Goal: Task Accomplishment & Management: Use online tool/utility

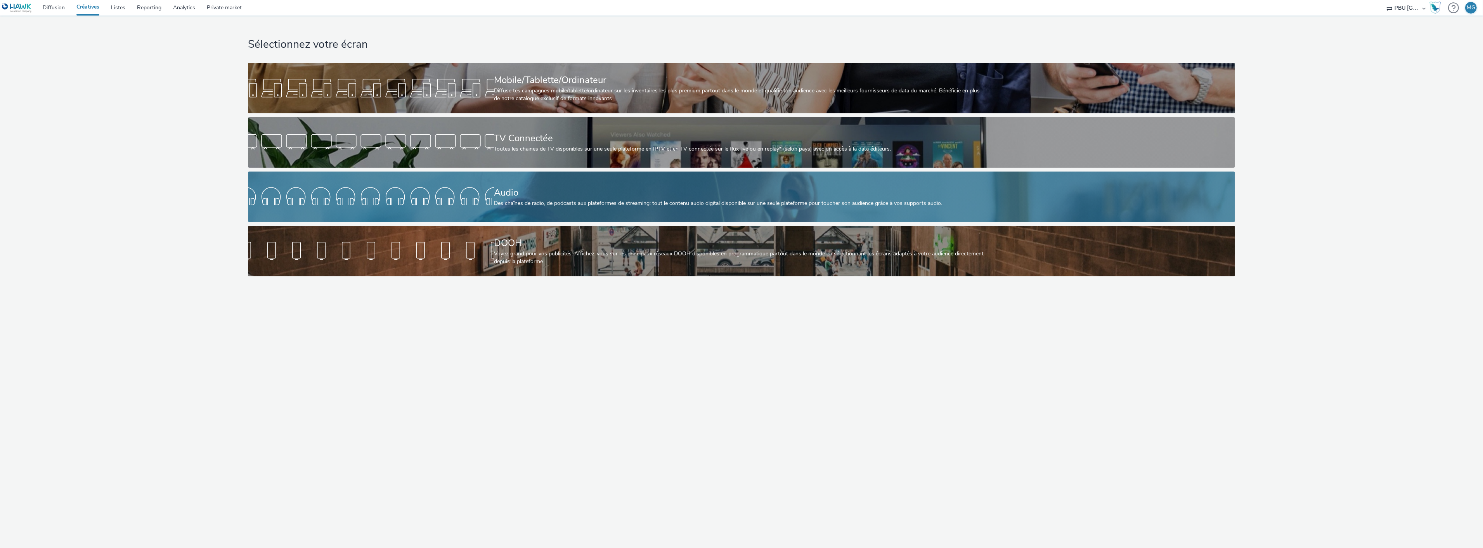
click at [389, 203] on div at bounding box center [371, 196] width 246 height 25
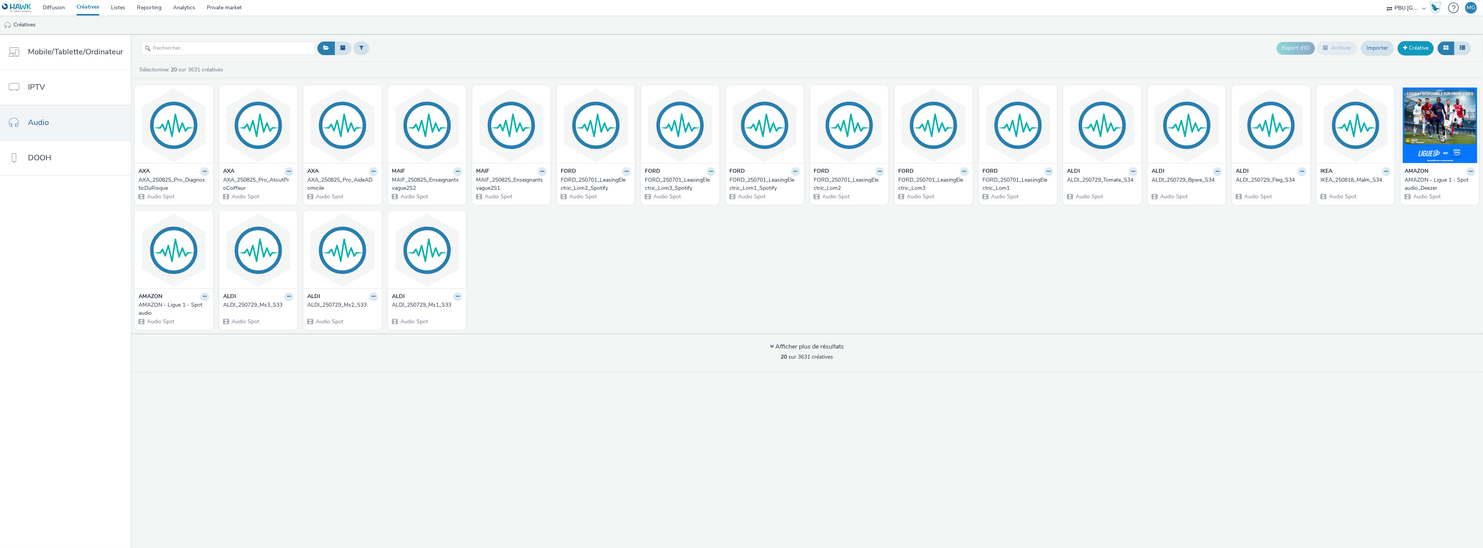
click at [1407, 47] on link "Créative" at bounding box center [1415, 48] width 36 height 14
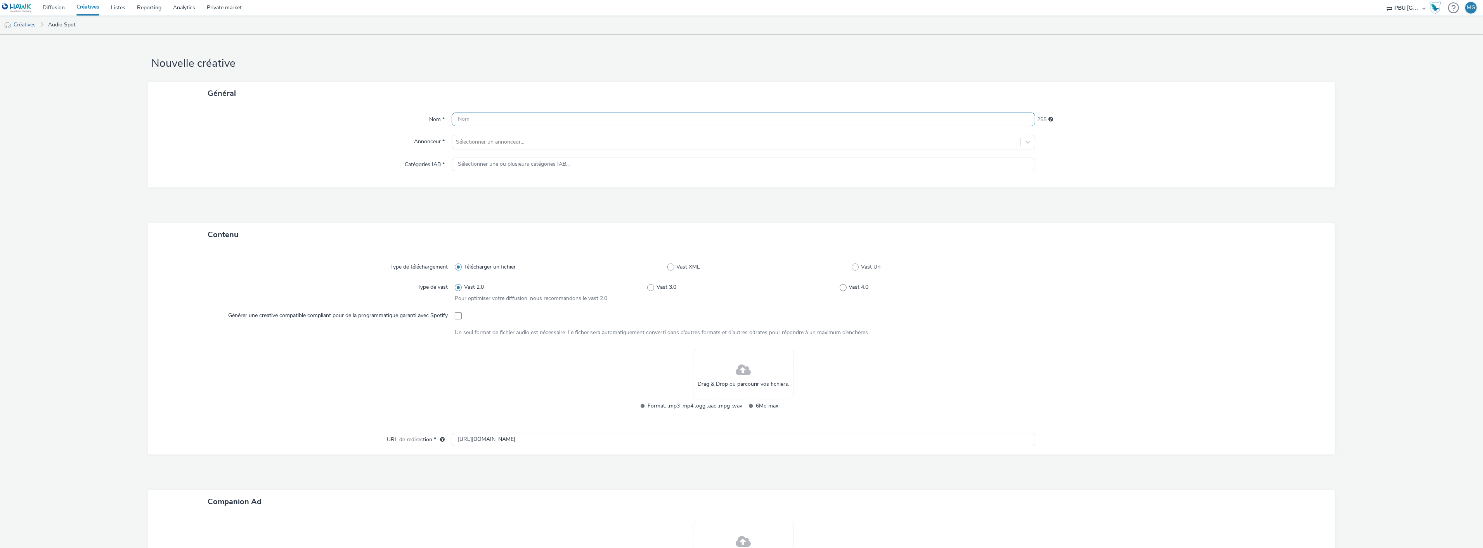
click at [515, 114] on input "text" at bounding box center [744, 120] width 584 height 14
paste input "IKEA_250825_Electro"
type input "IKEA_250825_Electro_S35"
click at [509, 144] on div at bounding box center [736, 141] width 561 height 9
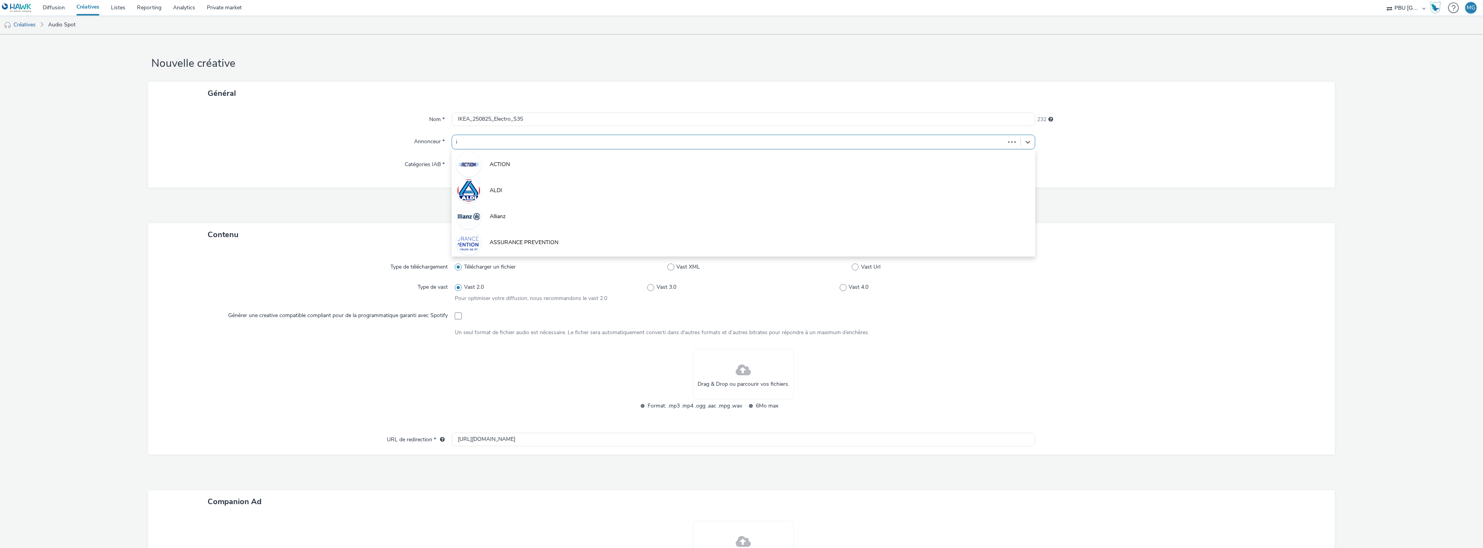
type input "ik"
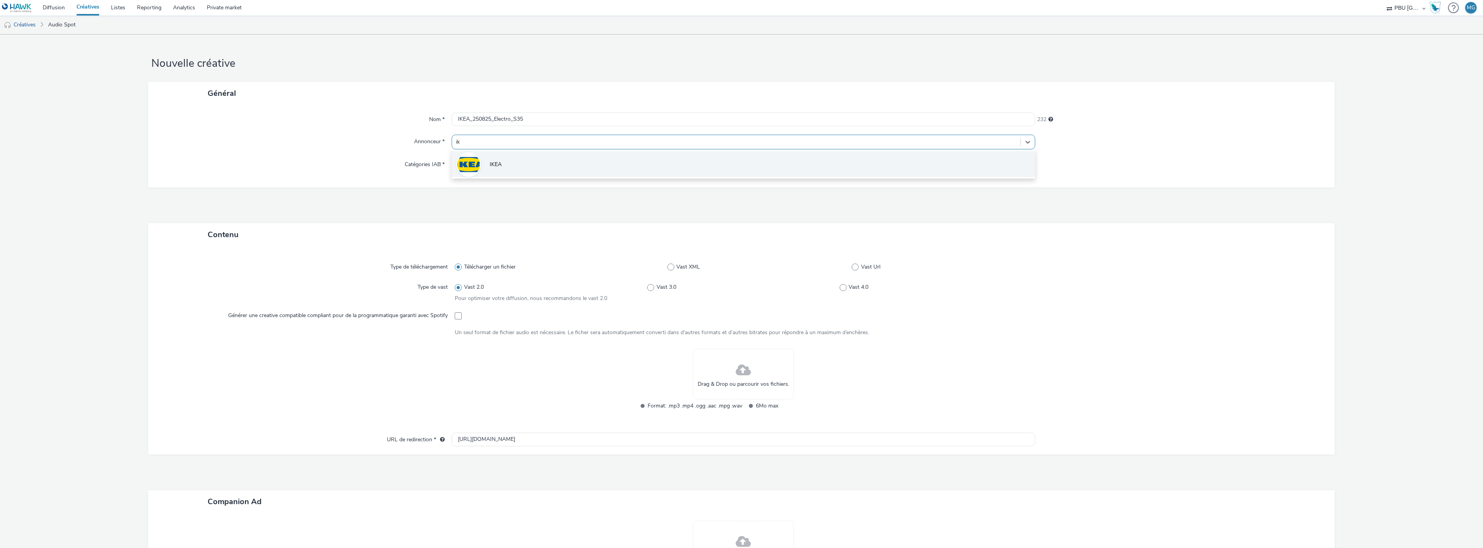
click at [505, 155] on li "IKEA" at bounding box center [744, 164] width 584 height 26
type input "[URL][DOMAIN_NAME]"
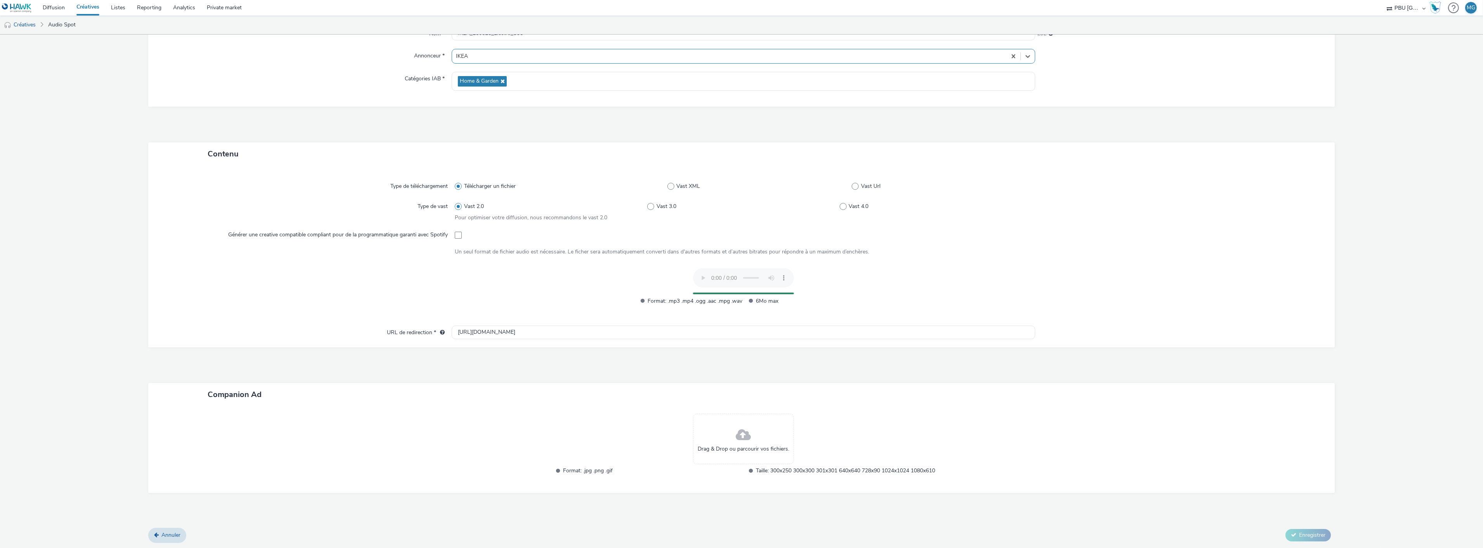
scroll to position [72, 0]
click at [1289, 539] on button "Enregistrer" at bounding box center [1307, 536] width 45 height 12
